Goal: Information Seeking & Learning: Learn about a topic

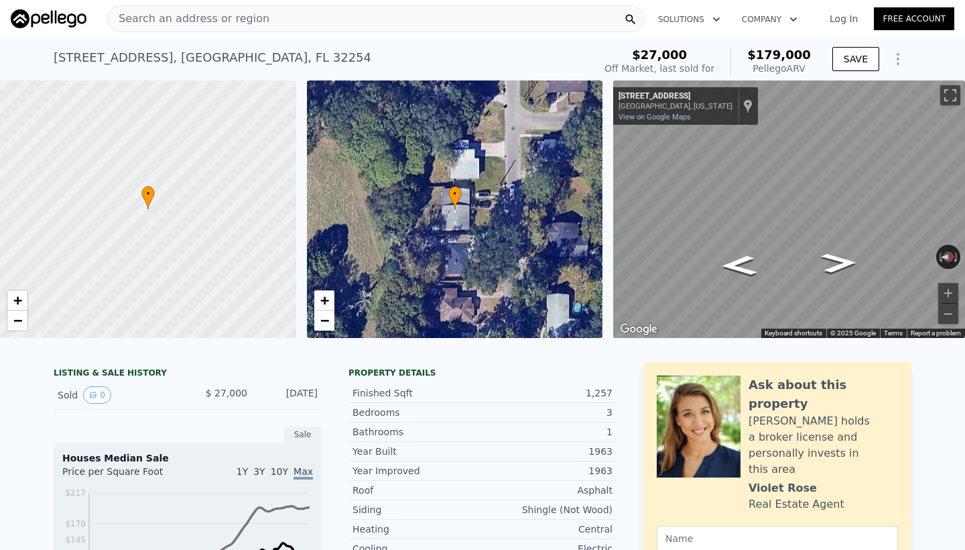
click at [370, 14] on div "Search an address or region" at bounding box center [375, 18] width 537 height 27
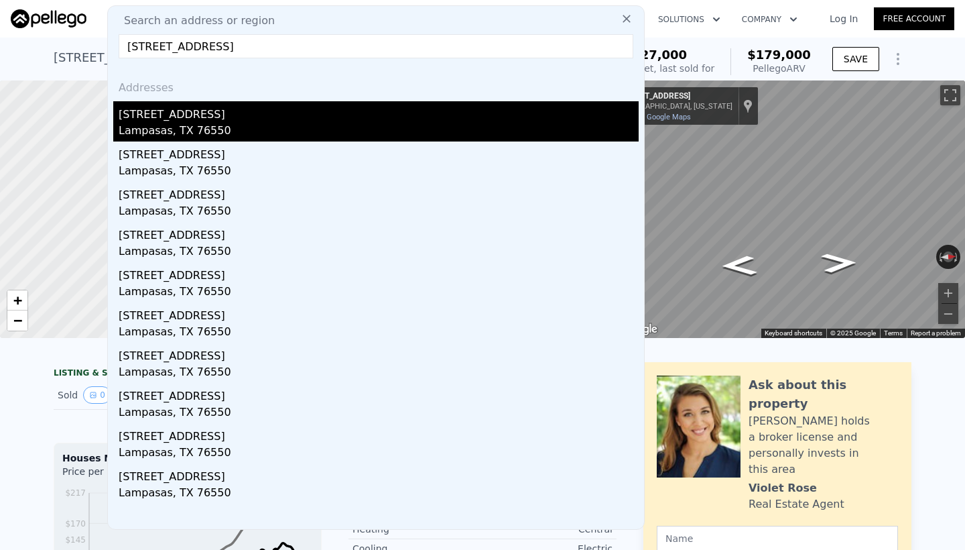
type input "104 S Broad St, Lampasas, TX 76550"
click at [315, 125] on div "Lampasas, TX 76550" at bounding box center [379, 132] width 520 height 19
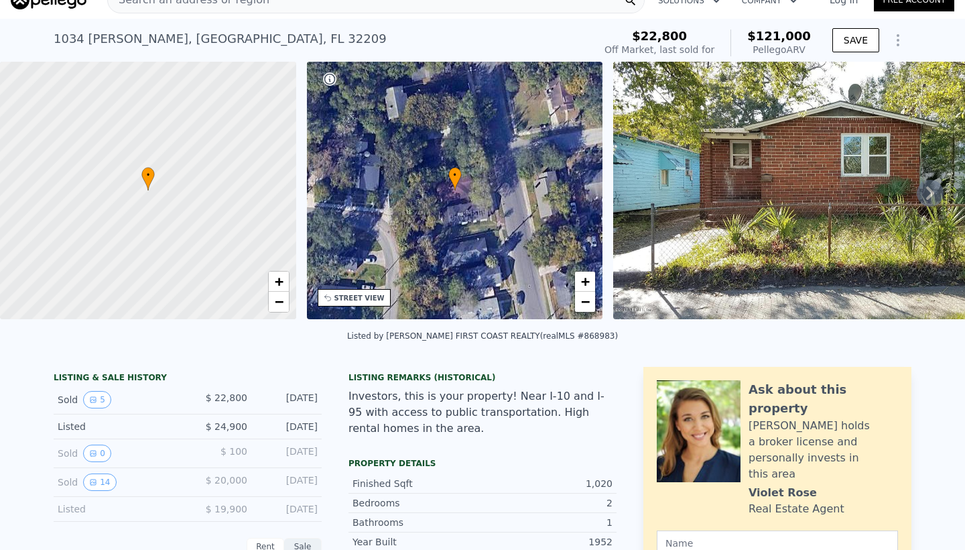
scroll to position [-3, 0]
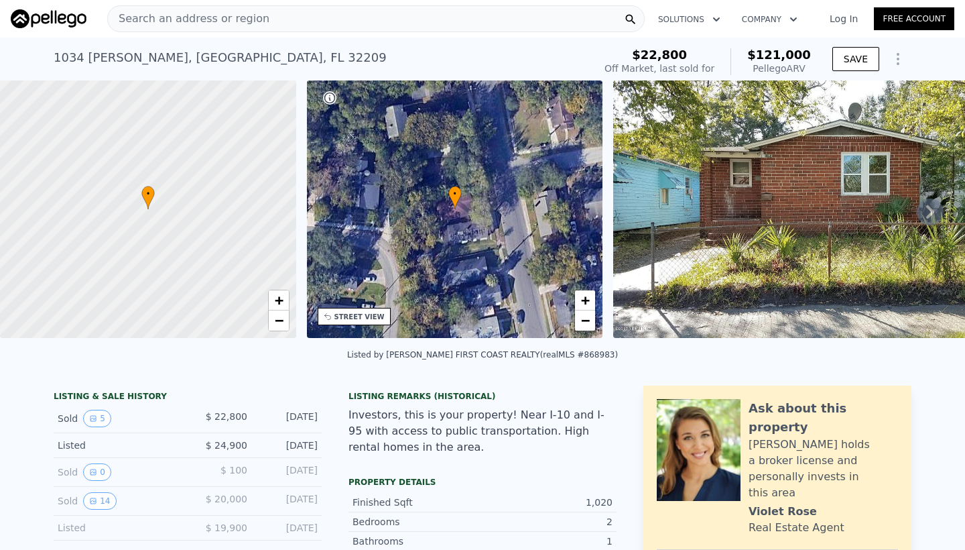
click at [251, 22] on span "Search an address or region" at bounding box center [189, 19] width 162 height 16
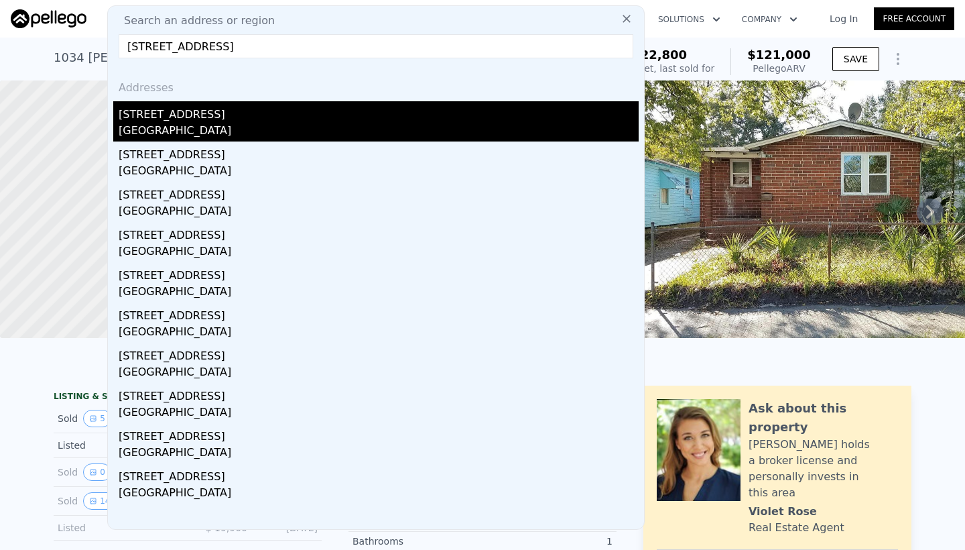
type input "[STREET_ADDRESS]"
click at [214, 111] on div "[STREET_ADDRESS]" at bounding box center [379, 111] width 520 height 21
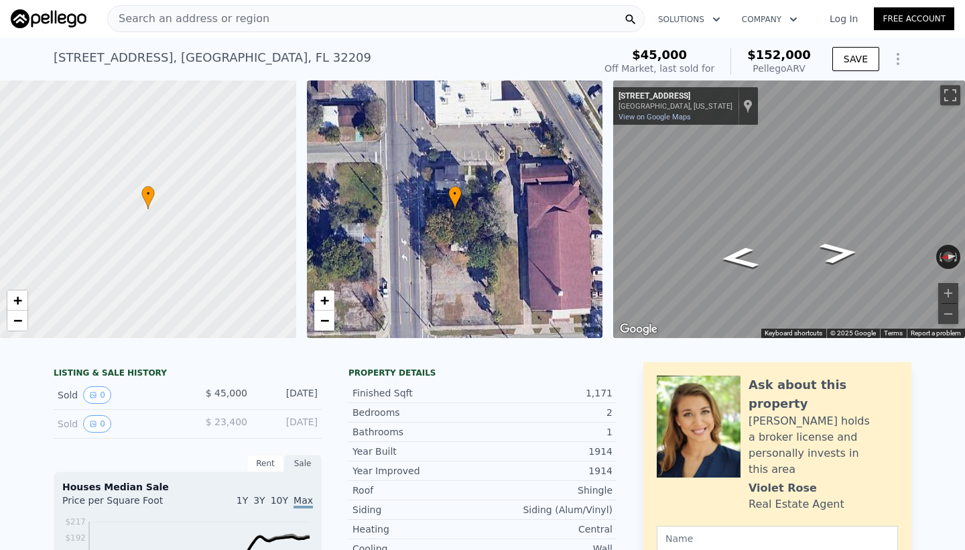
click at [227, 13] on span "Search an address or region" at bounding box center [189, 19] width 162 height 16
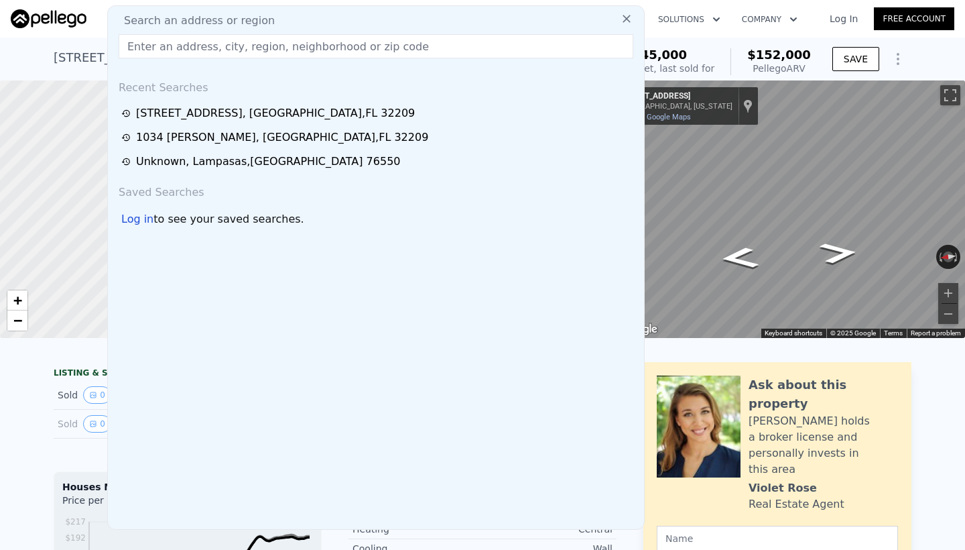
type input "[STREET_ADDRESS][PERSON_NAME]"
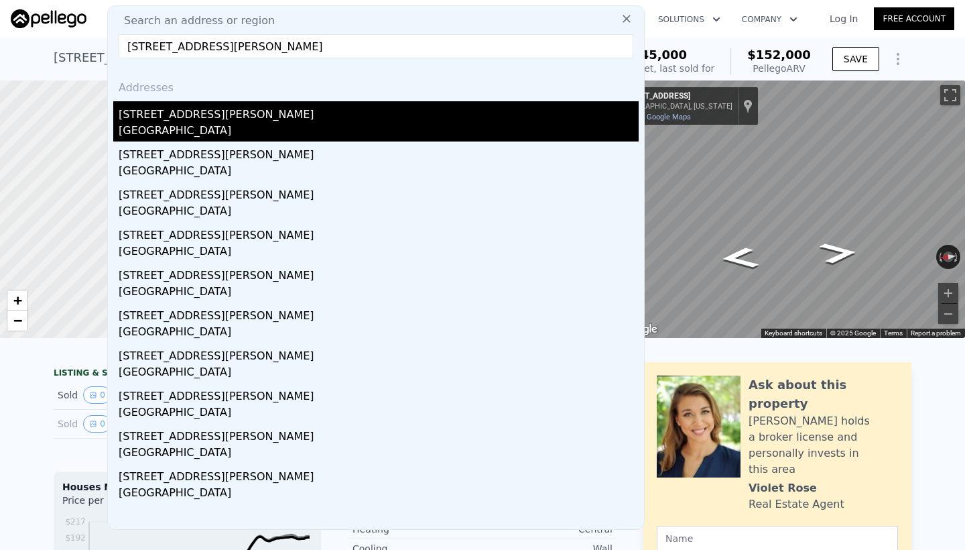
click at [219, 111] on div "[STREET_ADDRESS][PERSON_NAME]" at bounding box center [379, 111] width 520 height 21
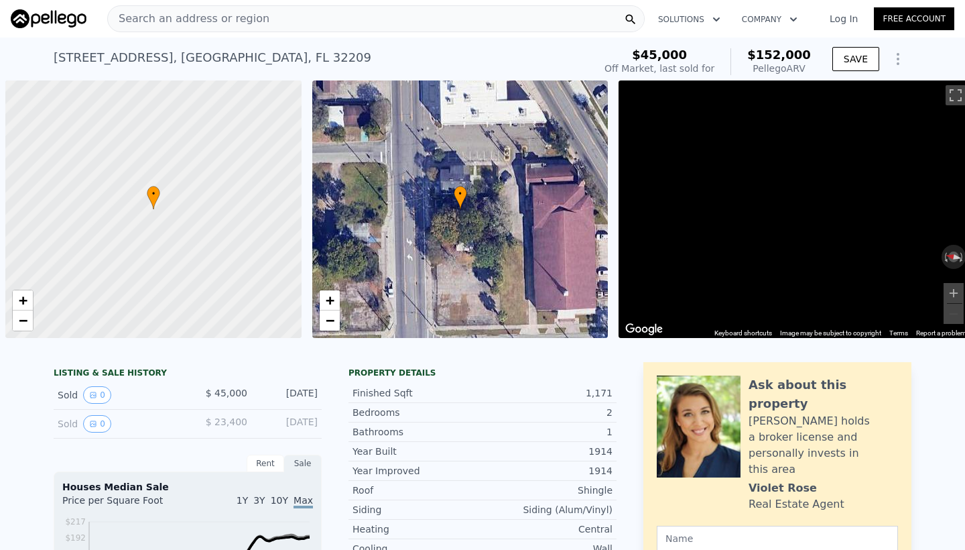
scroll to position [0, 5]
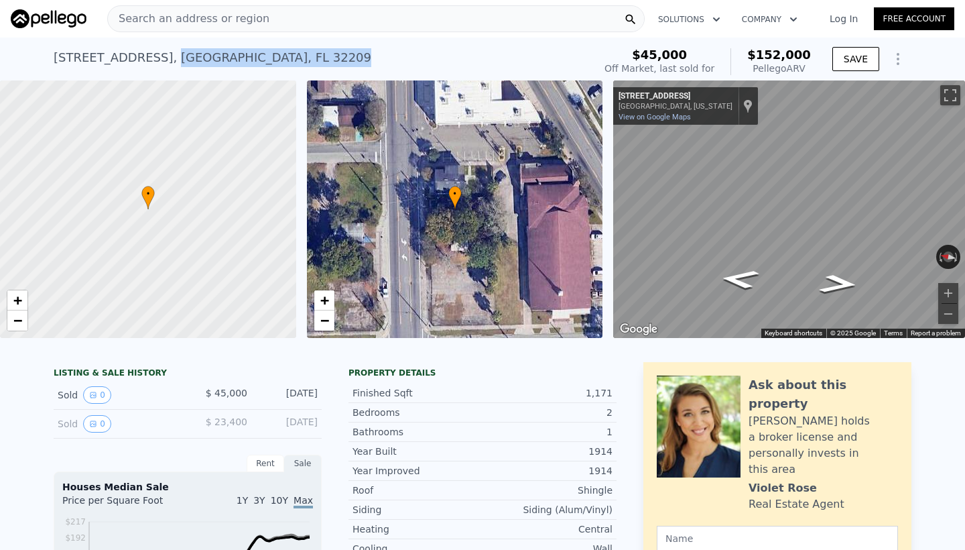
drag, startPoint x: 162, startPoint y: 57, endPoint x: 366, endPoint y: 57, distance: 203.7
click at [366, 57] on div "[STREET_ADDRESS] Sold [DATE] for $45k (~ARV $152k )" at bounding box center [321, 62] width 535 height 38
copy div "[GEOGRAPHIC_DATA] Sold [DATE] for $45k (~ARV $152k )"
click at [64, 52] on div "[STREET_ADDRESS]" at bounding box center [213, 57] width 318 height 19
drag, startPoint x: 49, startPoint y: 51, endPoint x: 358, endPoint y: 55, distance: 309.0
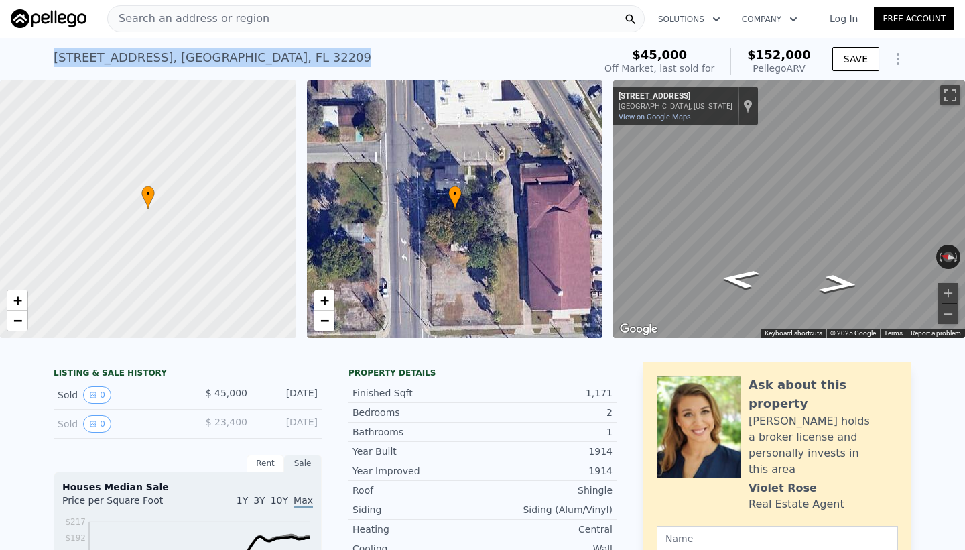
click at [358, 55] on div "[STREET_ADDRESS] Sold [DATE] for $45k (~ARV $152k ) $45,000 Off Market, last so…" at bounding box center [482, 59] width 965 height 43
copy div "[STREET_ADDRESS] Sold [DATE] for $45k (~ARV $152k )"
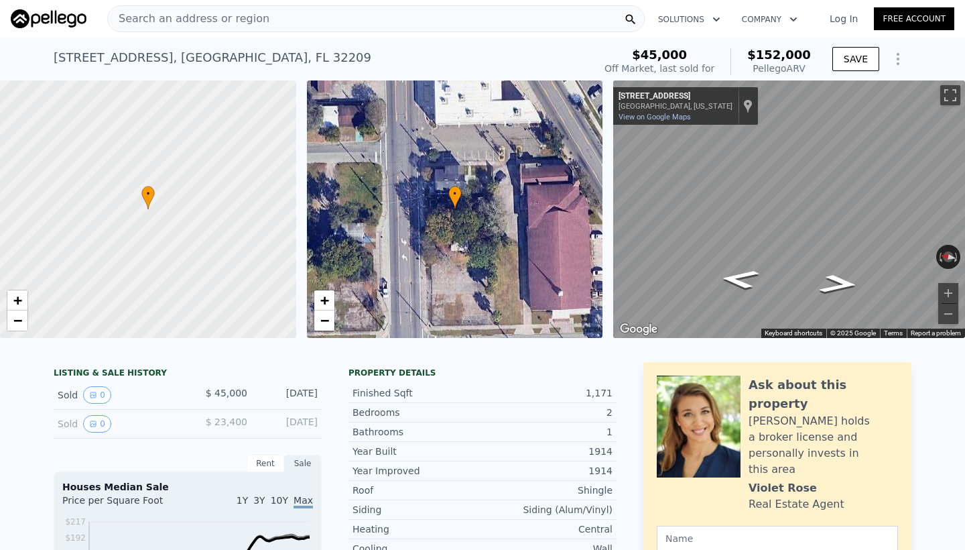
scroll to position [0, 0]
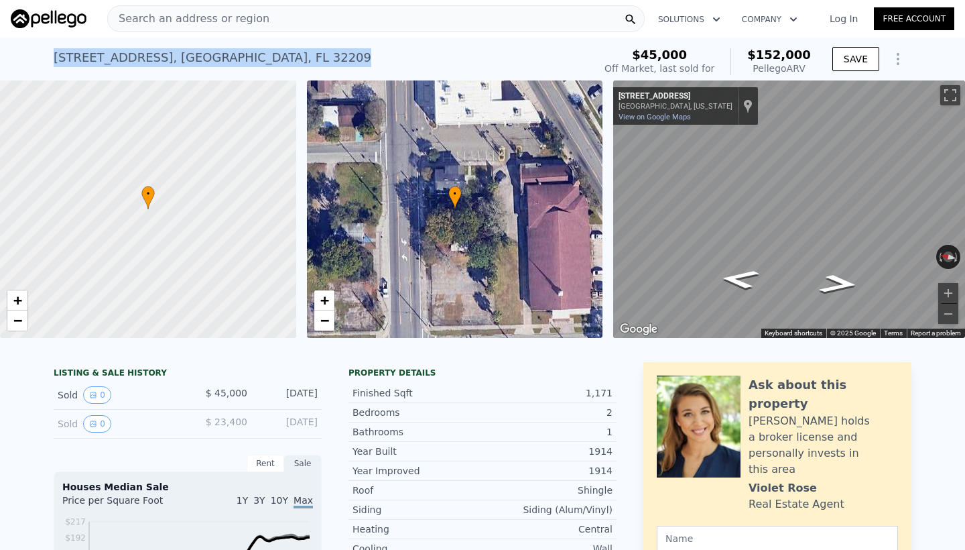
drag, startPoint x: 184, startPoint y: 56, endPoint x: 373, endPoint y: 65, distance: 189.2
click at [373, 65] on div "[STREET_ADDRESS] Sold [DATE] for $45k (~ARV $152k ) $45,000 Off Market, last so…" at bounding box center [482, 59] width 965 height 43
copy div "[STREET_ADDRESS] Sold [DATE] for $45k (~ARV $152k )"
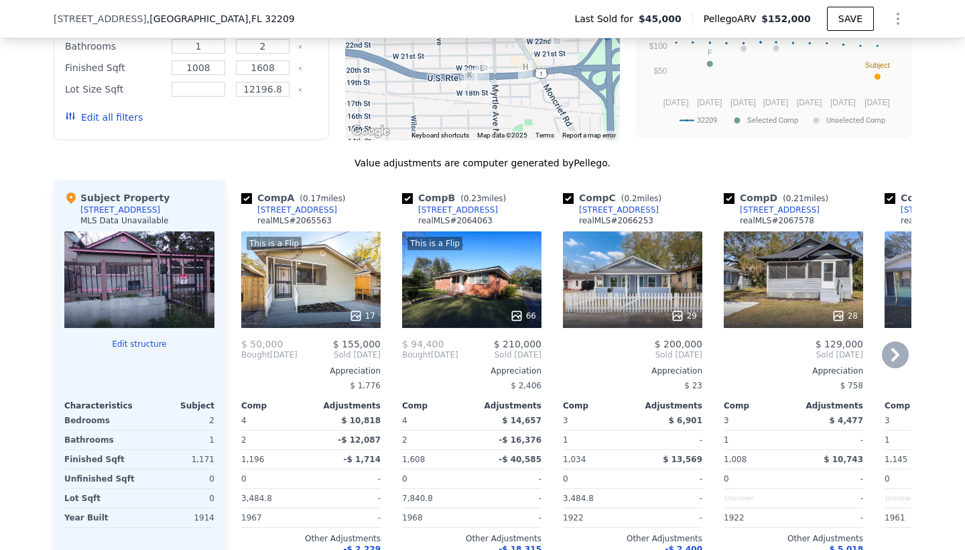
scroll to position [1205, 0]
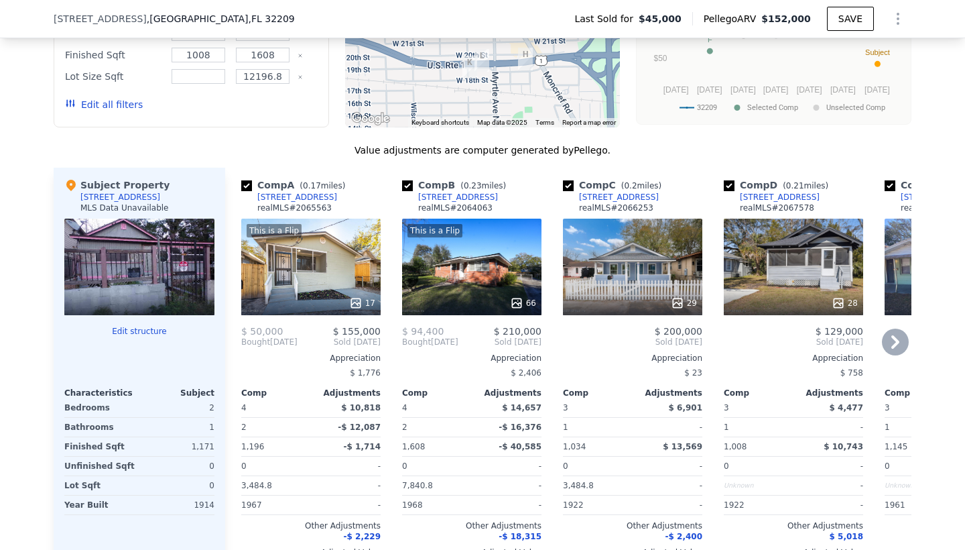
click at [291, 198] on div "[STREET_ADDRESS]" at bounding box center [297, 197] width 80 height 11
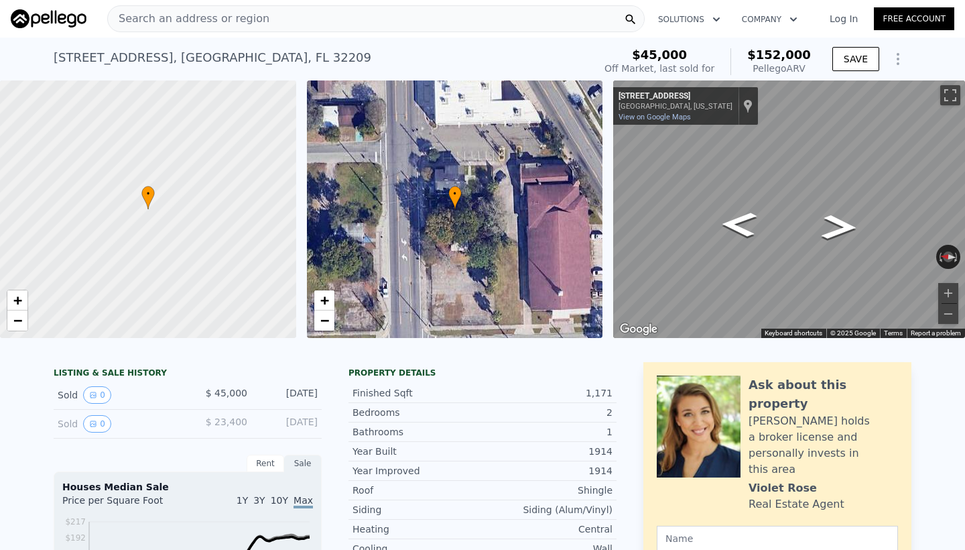
scroll to position [0, 0]
click at [964, 183] on div "Search an address or region Solutions Company Open main menu Log In Free Accoun…" at bounding box center [482, 275] width 965 height 550
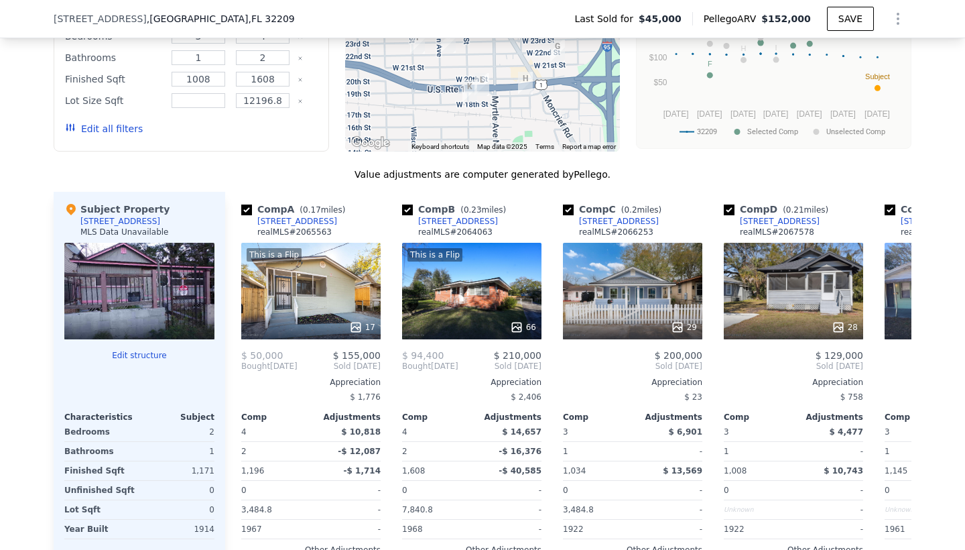
scroll to position [1308, 0]
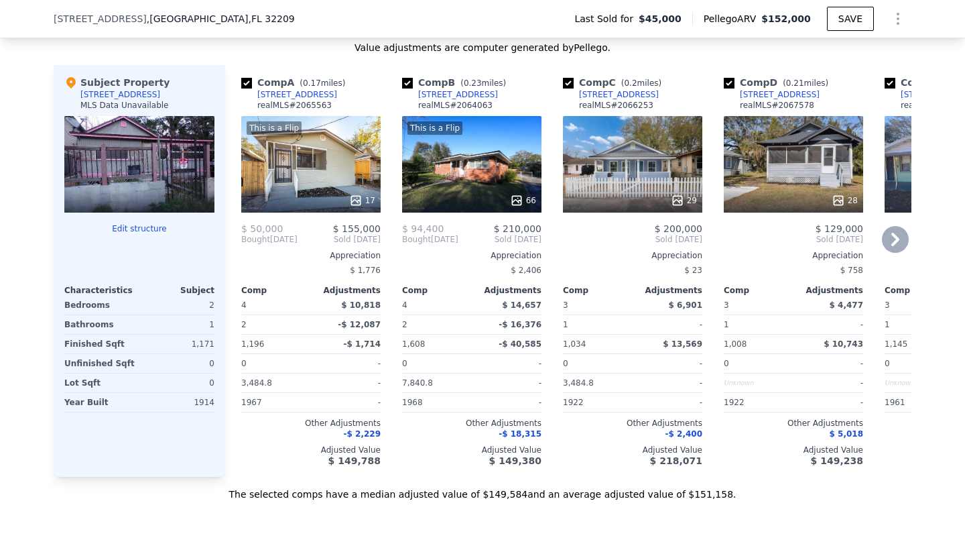
click at [308, 166] on div "This is a Flip 17" at bounding box center [310, 164] width 139 height 97
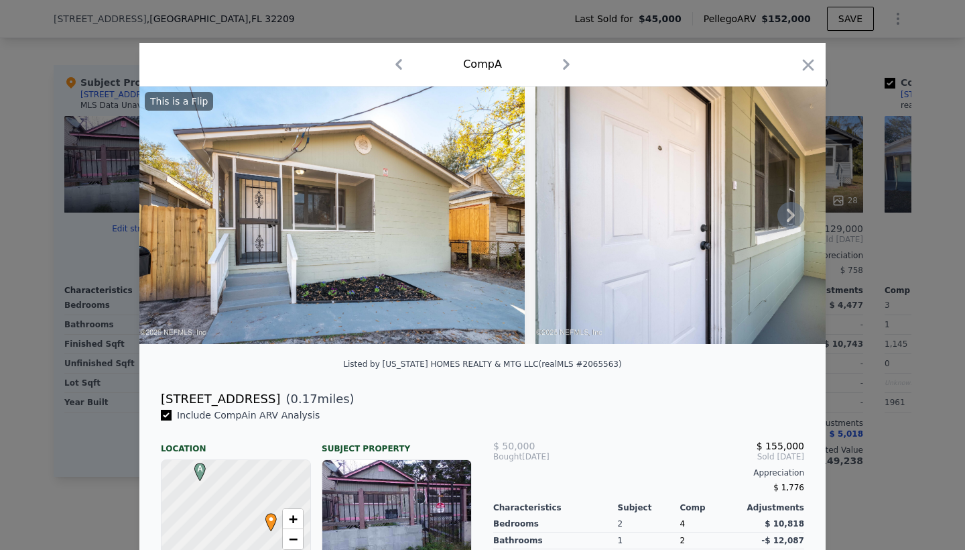
click at [631, 198] on img at bounding box center [727, 214] width 385 height 257
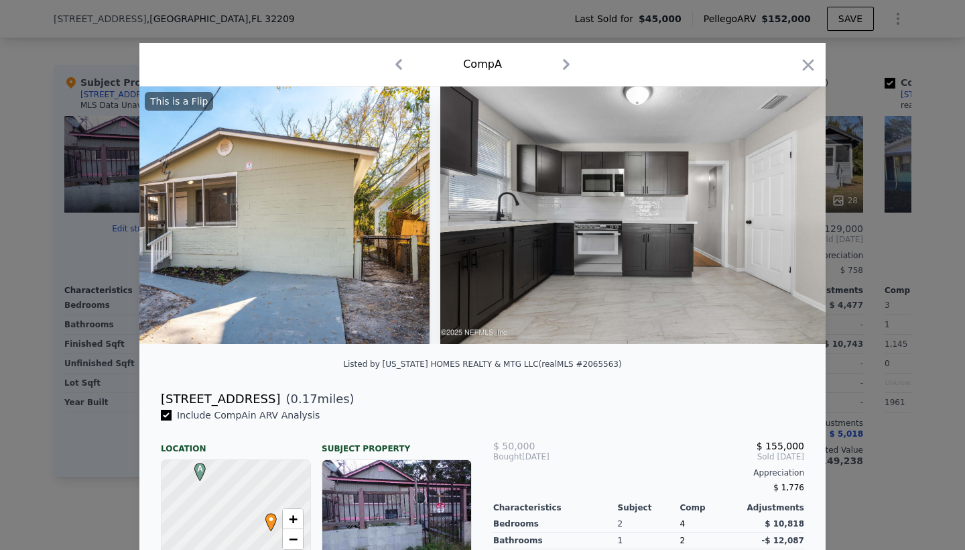
scroll to position [0, 6041]
click at [798, 72] on div "Comp A" at bounding box center [482, 64] width 665 height 21
click at [816, 59] on icon "button" at bounding box center [808, 65] width 19 height 19
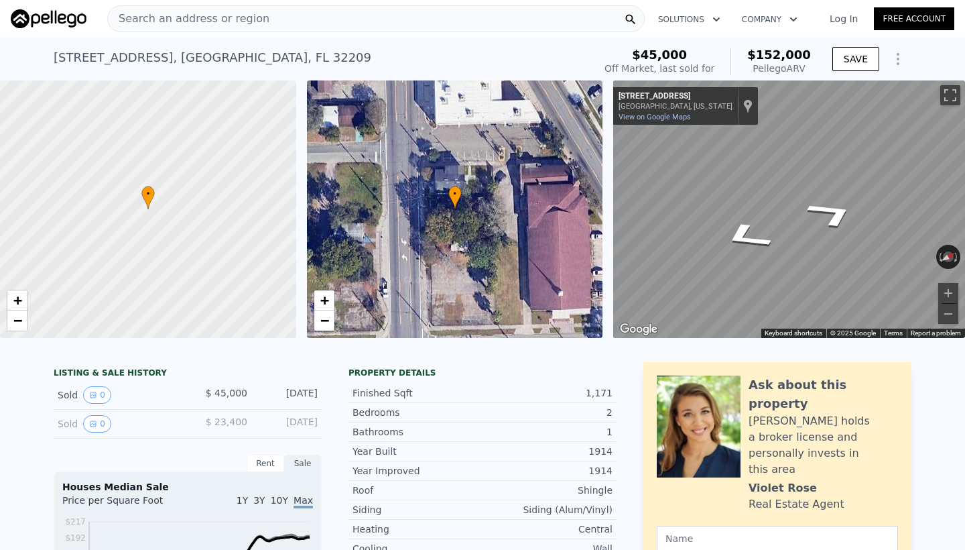
click at [202, 21] on span "Search an address or region" at bounding box center [189, 19] width 162 height 16
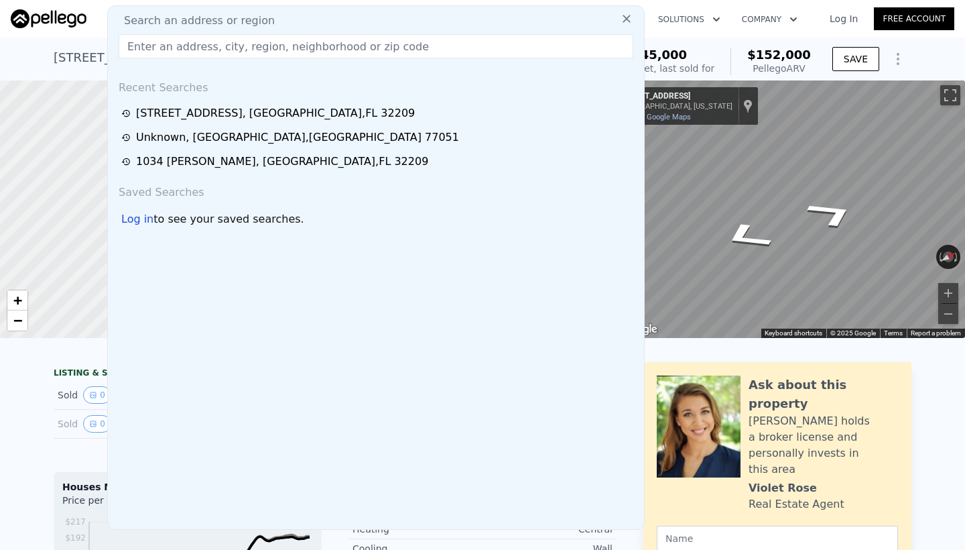
type input "[STREET_ADDRESS]"
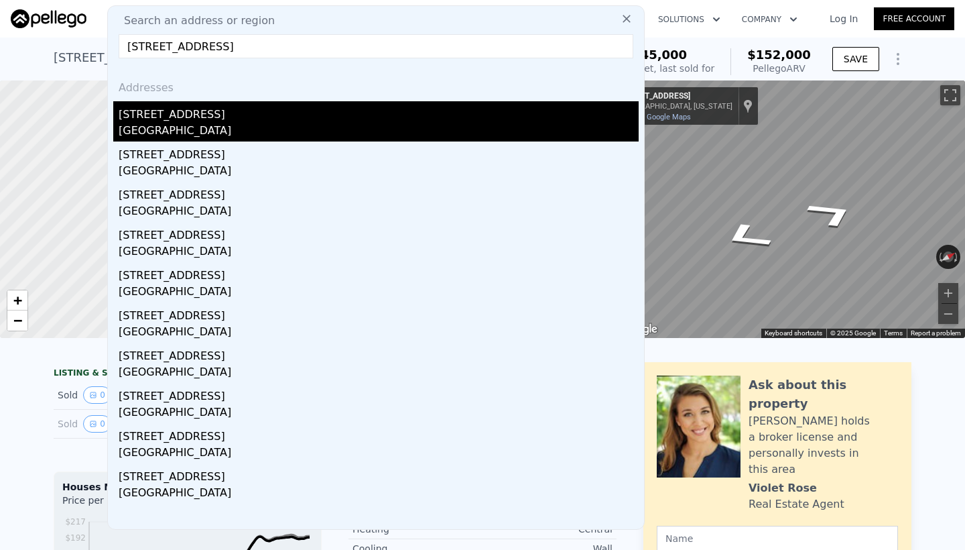
click at [198, 119] on div "[STREET_ADDRESS]" at bounding box center [379, 111] width 520 height 21
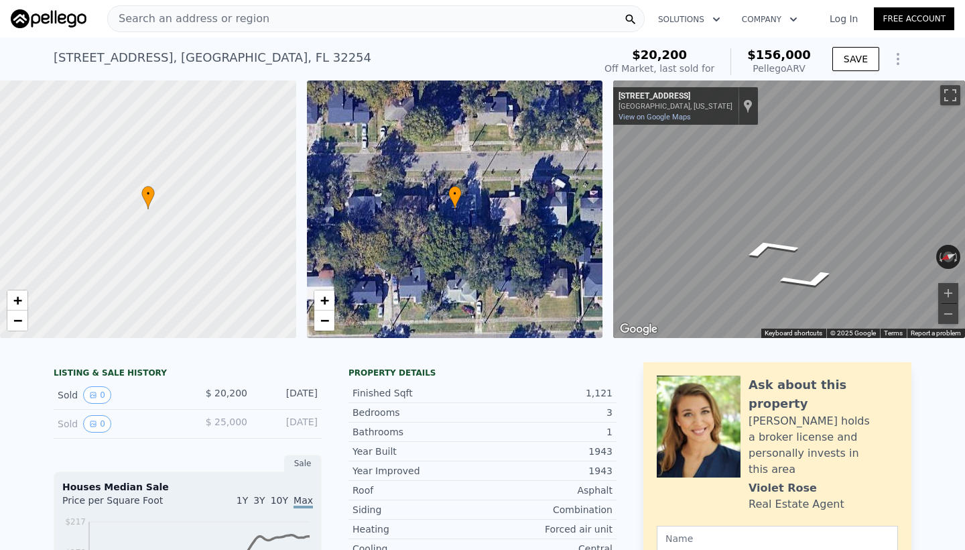
click at [117, 397] on div "Sold 0" at bounding box center [117, 394] width 119 height 17
click at [318, 399] on div "Sold 0 $ 20,200 [DATE]" at bounding box center [188, 395] width 268 height 29
click at [399, 4] on div "Search an address or region Solutions Company Open main menu Log In Free Account" at bounding box center [483, 19] width 944 height 32
click at [395, 19] on div "Search an address or region" at bounding box center [375, 18] width 537 height 27
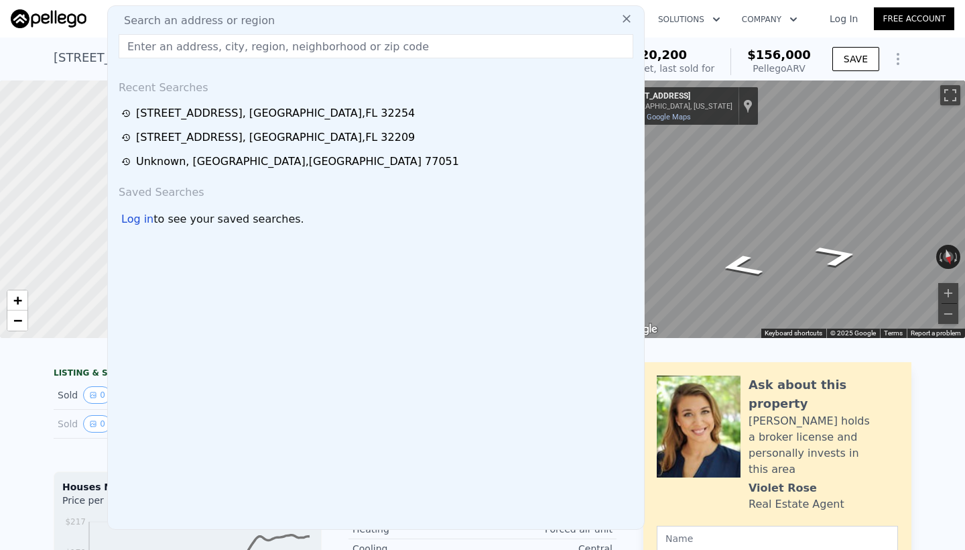
type input "[STREET_ADDRESS]"
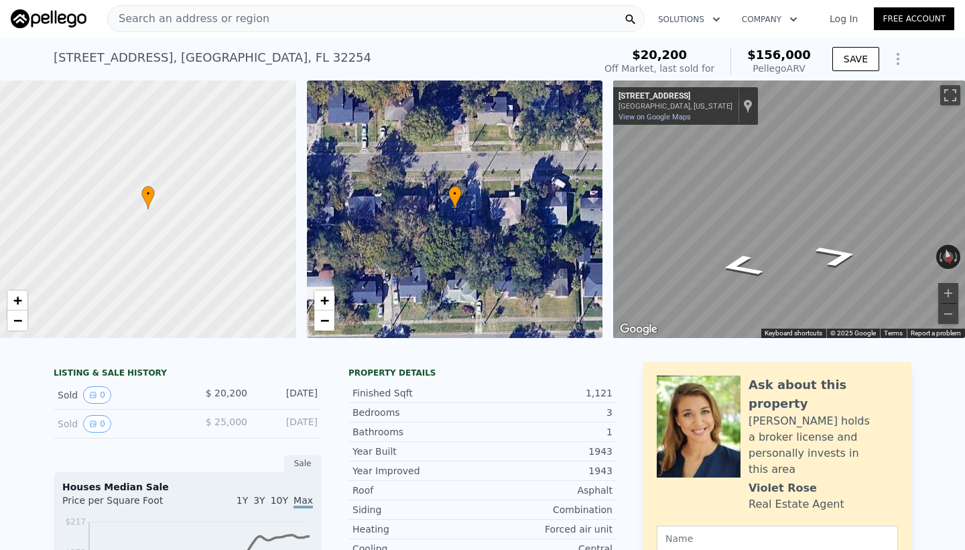
click at [63, 44] on div "[STREET_ADDRESS] Sold [DATE] for $20,200 (~ARV $156k )" at bounding box center [321, 62] width 535 height 38
click at [201, 241] on div at bounding box center [150, 210] width 355 height 309
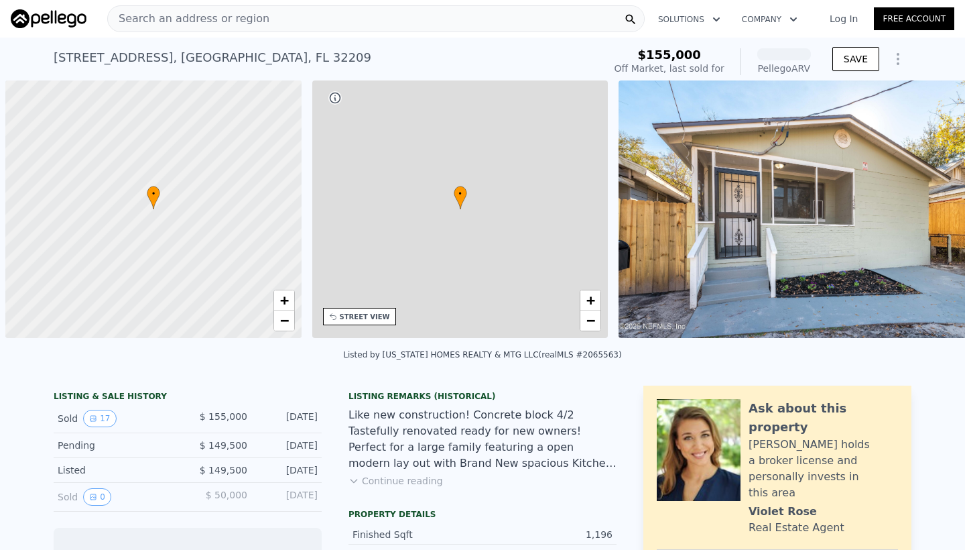
scroll to position [0, 5]
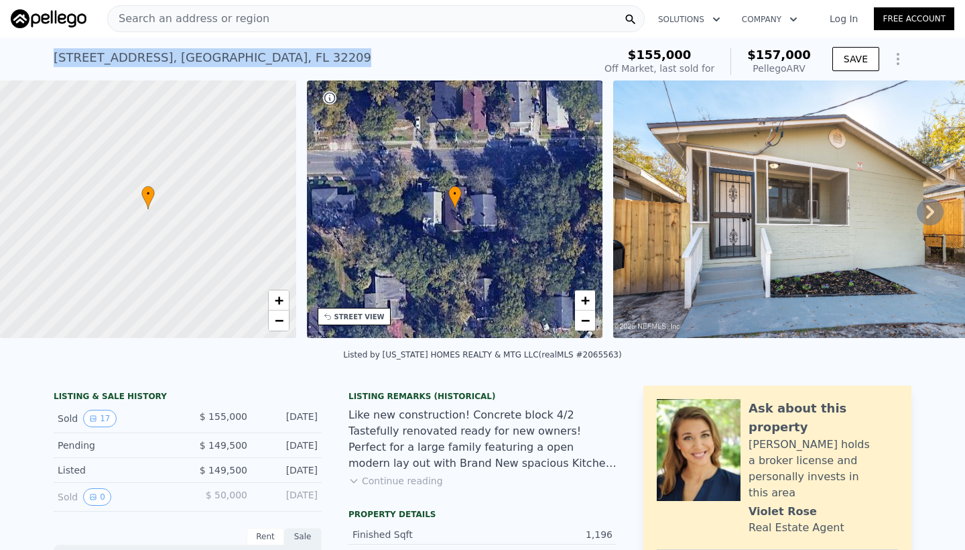
drag, startPoint x: 54, startPoint y: 55, endPoint x: 342, endPoint y: 56, distance: 288.2
click at [342, 56] on div "1408 W 26th St , Jacksonville , FL 32209 Sold Feb 2025 for $155k (~ARV $157k )" at bounding box center [321, 62] width 535 height 38
copy div "1408 W 26th St , Jacksonville , FL 32209 Sold Feb 2025 for $155k (~ARV $157k )"
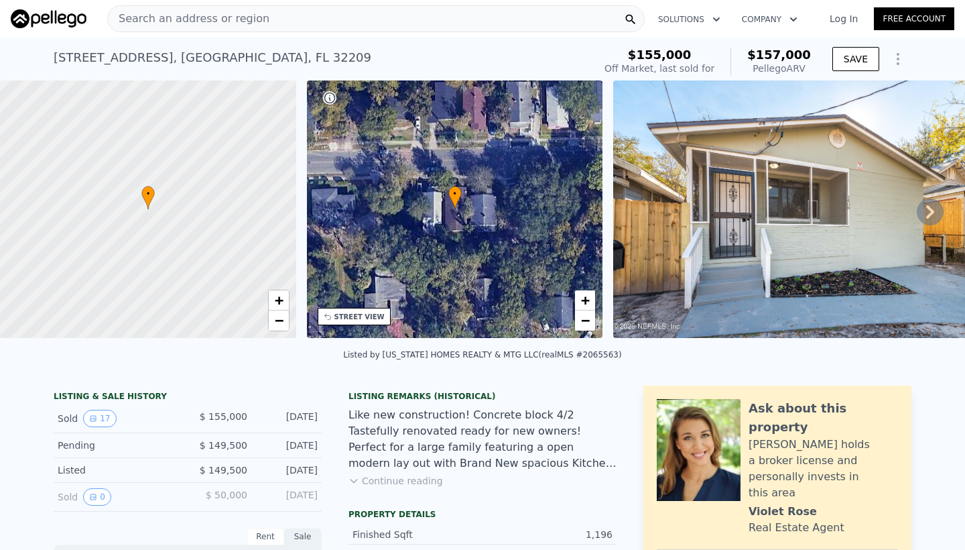
scroll to position [0, 0]
